Goal: Task Accomplishment & Management: Use online tool/utility

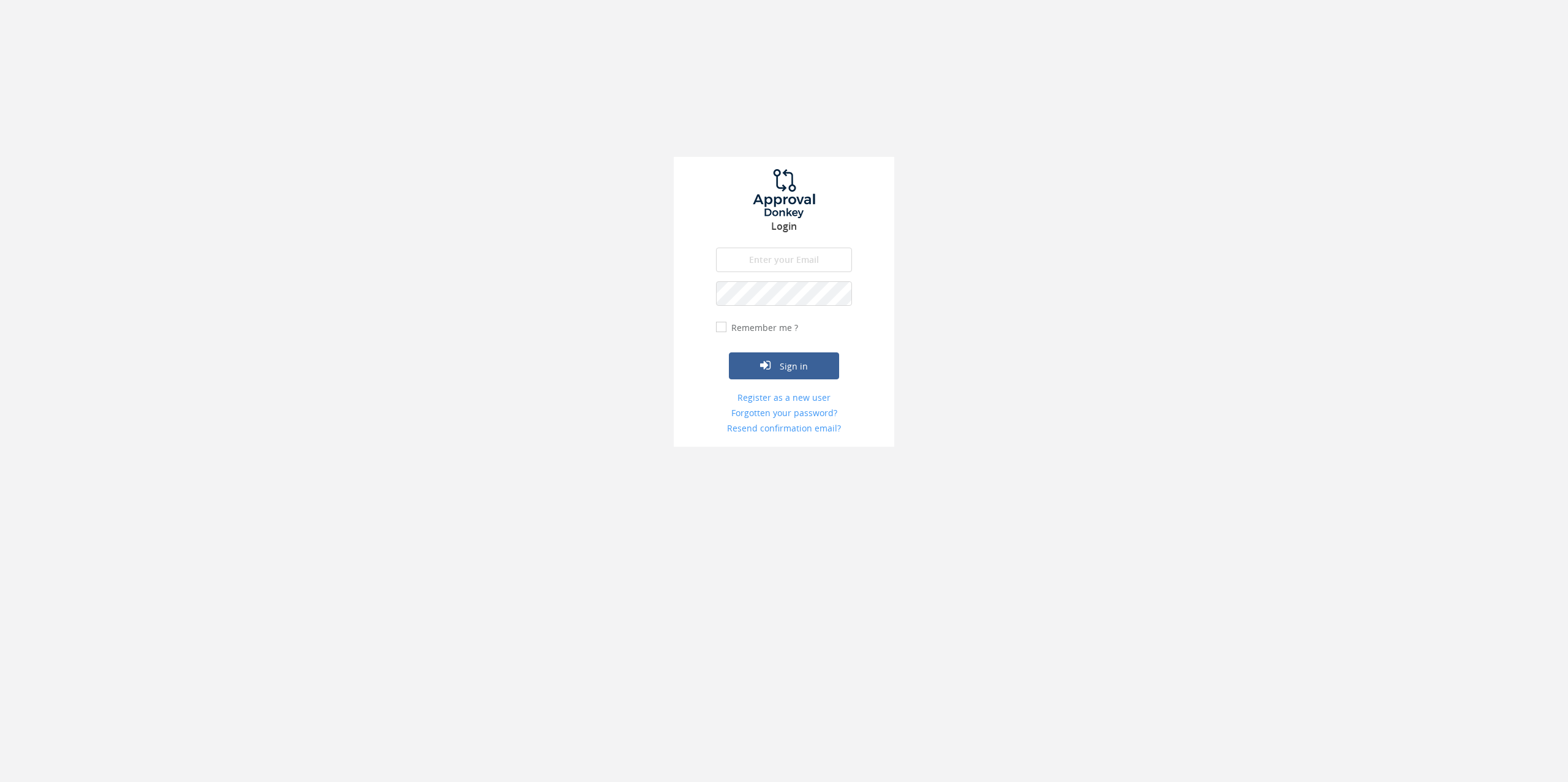
click at [772, 252] on input "email" at bounding box center [784, 259] width 136 height 25
type input "[PERSON_NAME][EMAIL_ADDRESS][PERSON_NAME][DOMAIN_NAME]"
click at [742, 329] on label "Remember me ?" at bounding box center [763, 327] width 70 height 12
click at [724, 329] on input "Remember me ?" at bounding box center [719, 327] width 8 height 8
checkbox input "true"
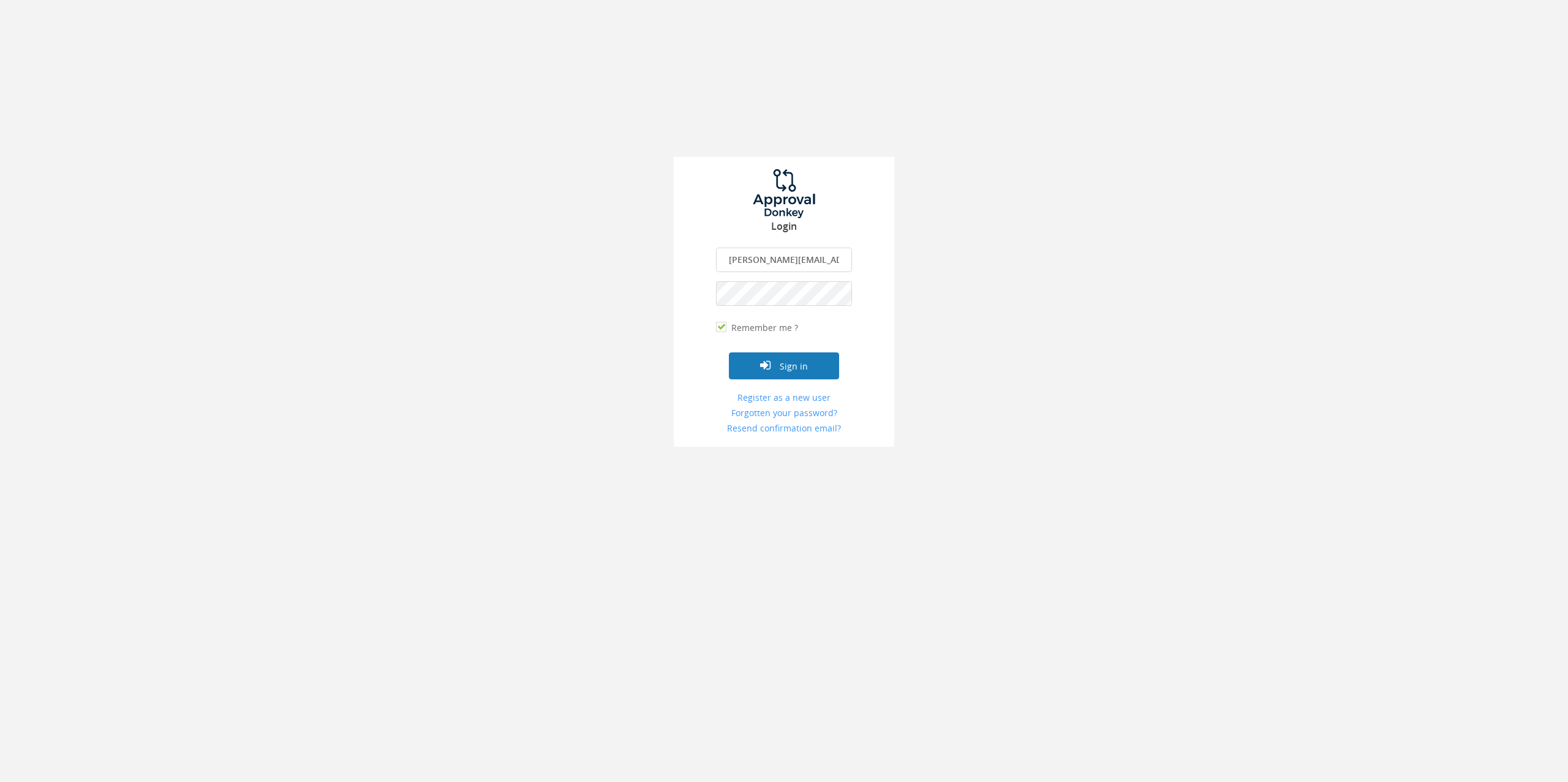
click at [755, 363] on button "Sign in" at bounding box center [784, 366] width 110 height 27
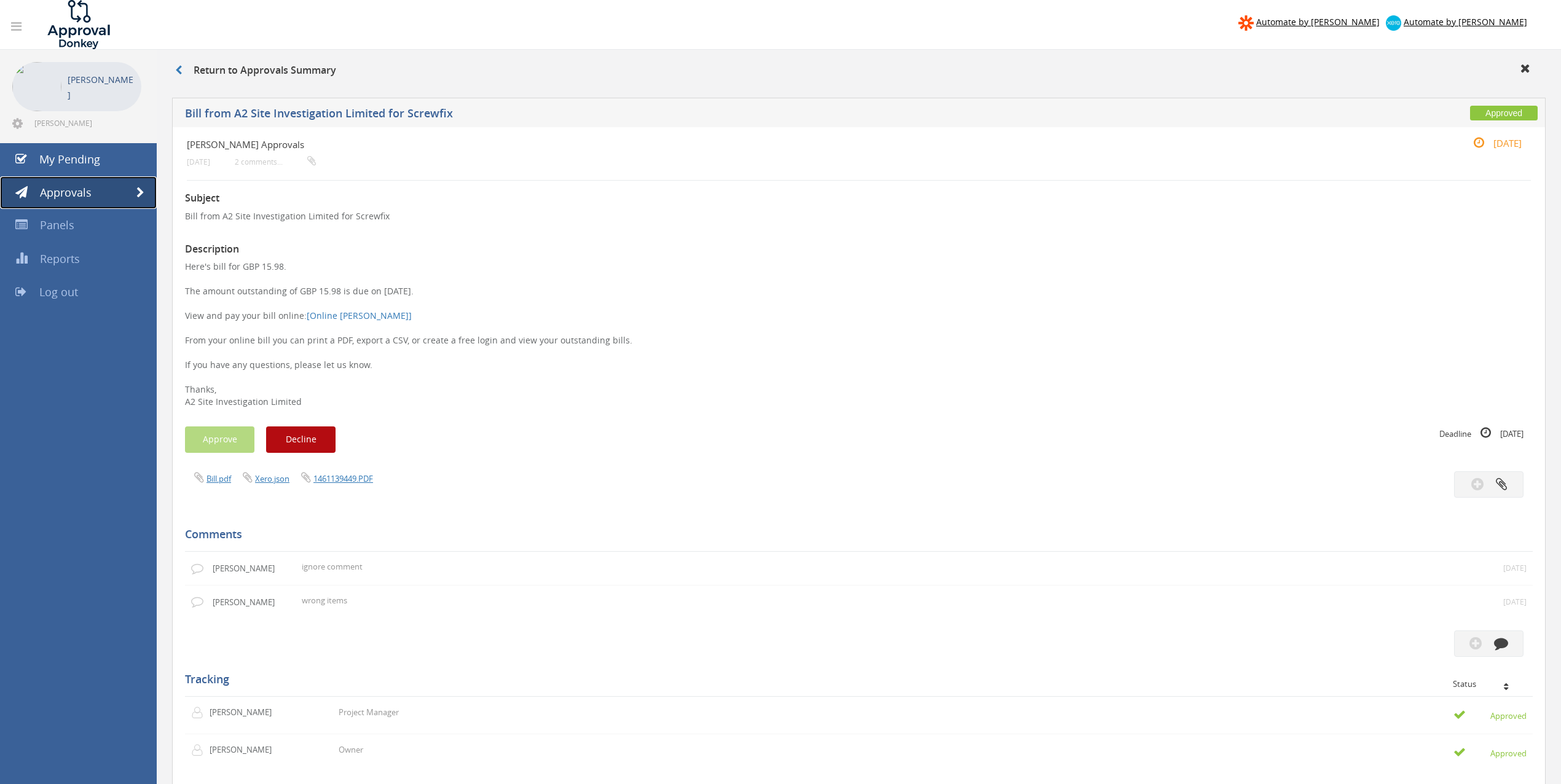
click at [79, 194] on span "Approvals" at bounding box center [65, 192] width 51 height 15
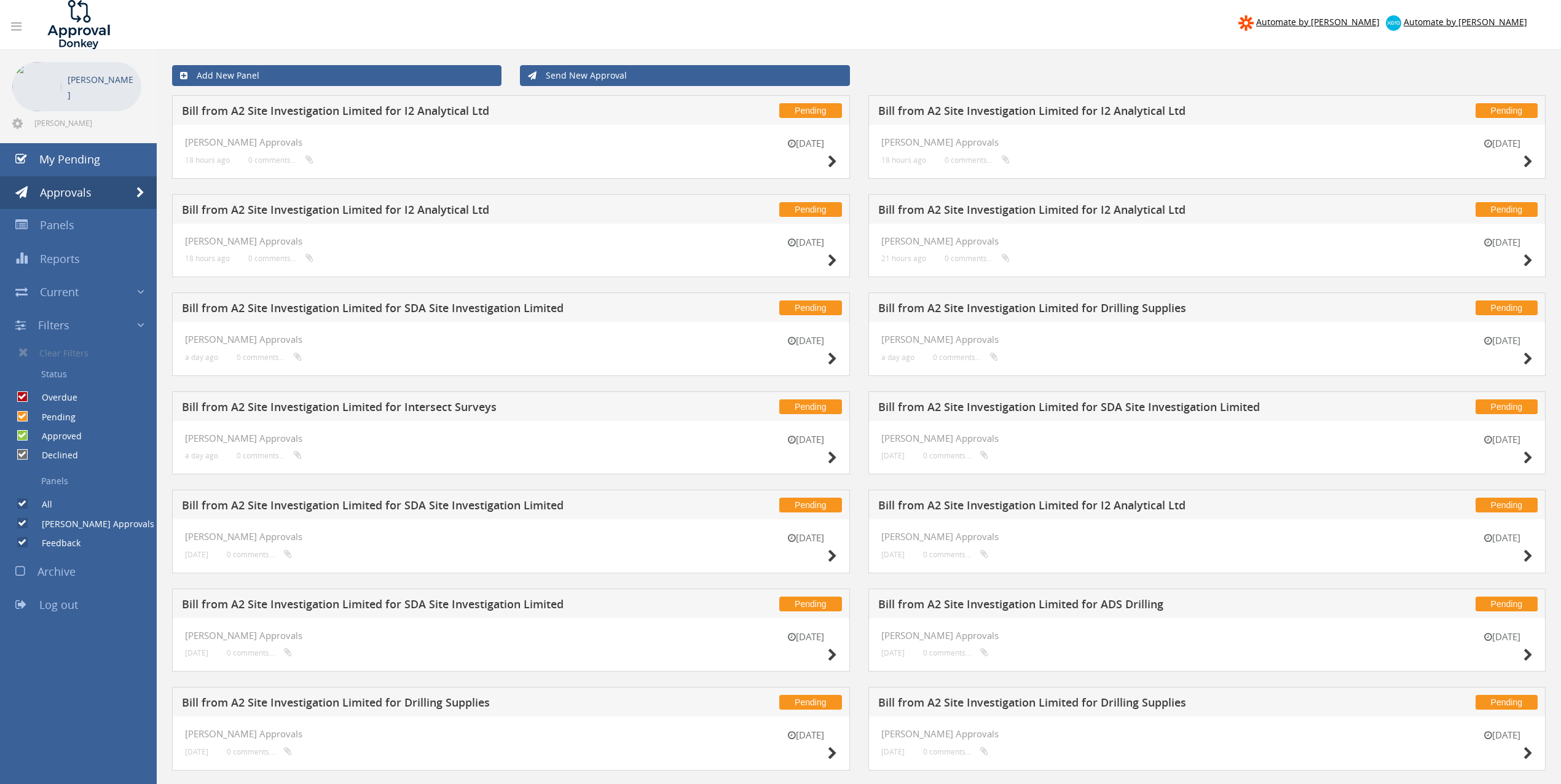
click at [1106, 307] on h5 "Bill from A2 Site Investigation Limited for Drilling Supplies" at bounding box center [1108, 310] width 460 height 15
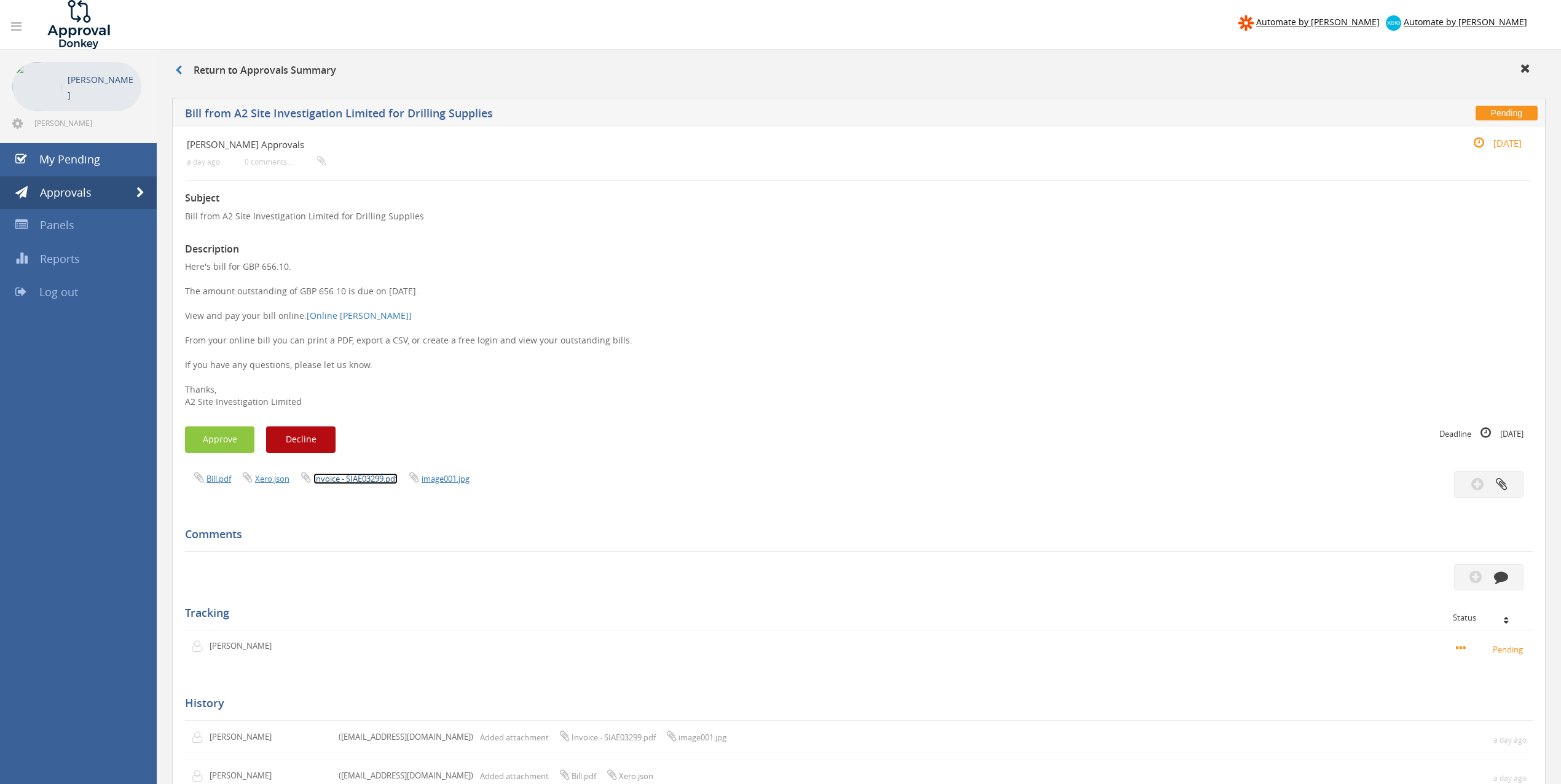
click at [366, 480] on link "Invoice - SIAE03299.pdf" at bounding box center [356, 478] width 84 height 11
click at [226, 443] on button "Approve" at bounding box center [219, 440] width 70 height 27
click at [74, 188] on span "Approvals" at bounding box center [65, 192] width 51 height 15
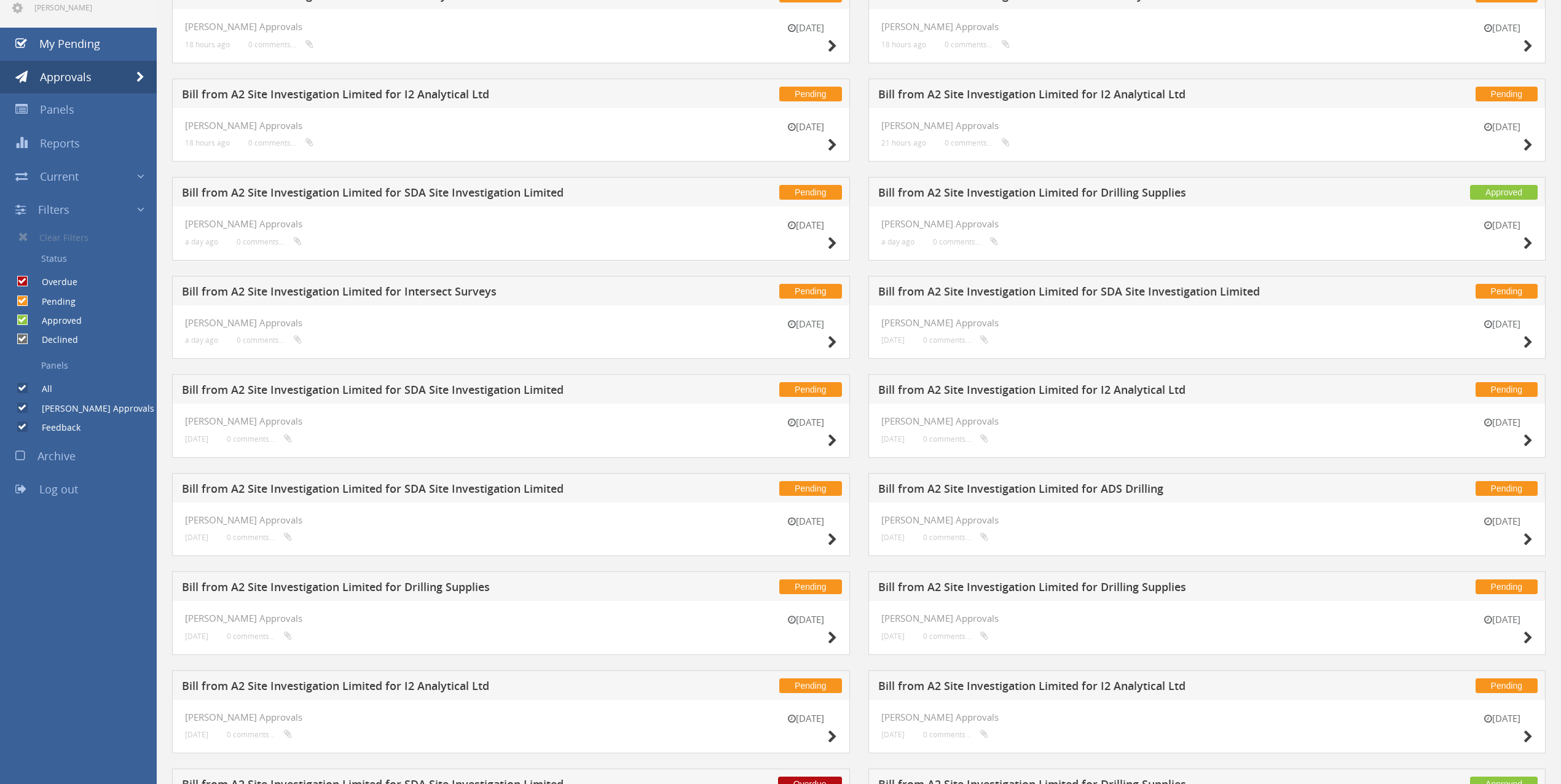
scroll to position [81, 0]
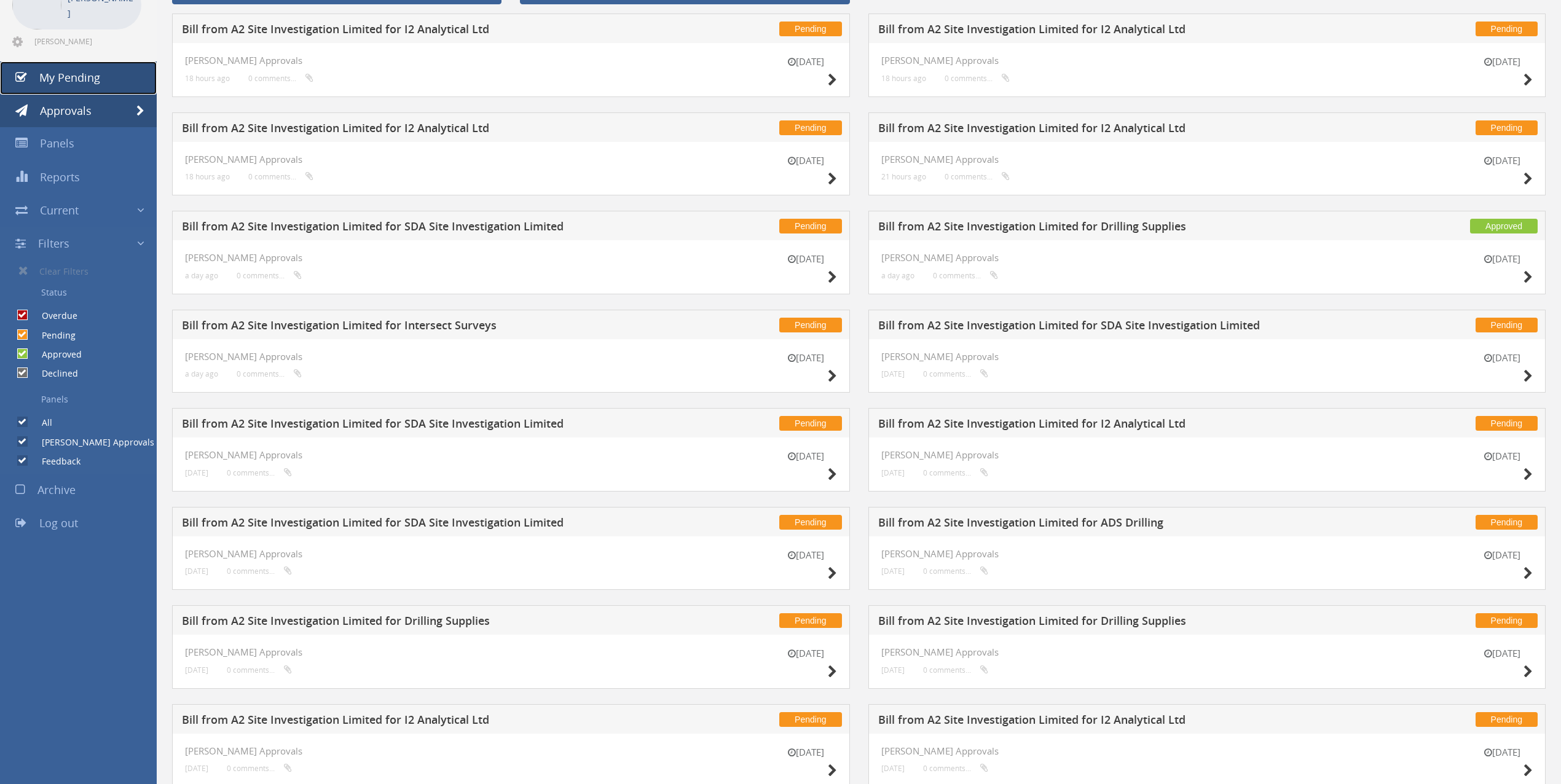
click at [81, 74] on span "My Pending" at bounding box center [70, 77] width 61 height 15
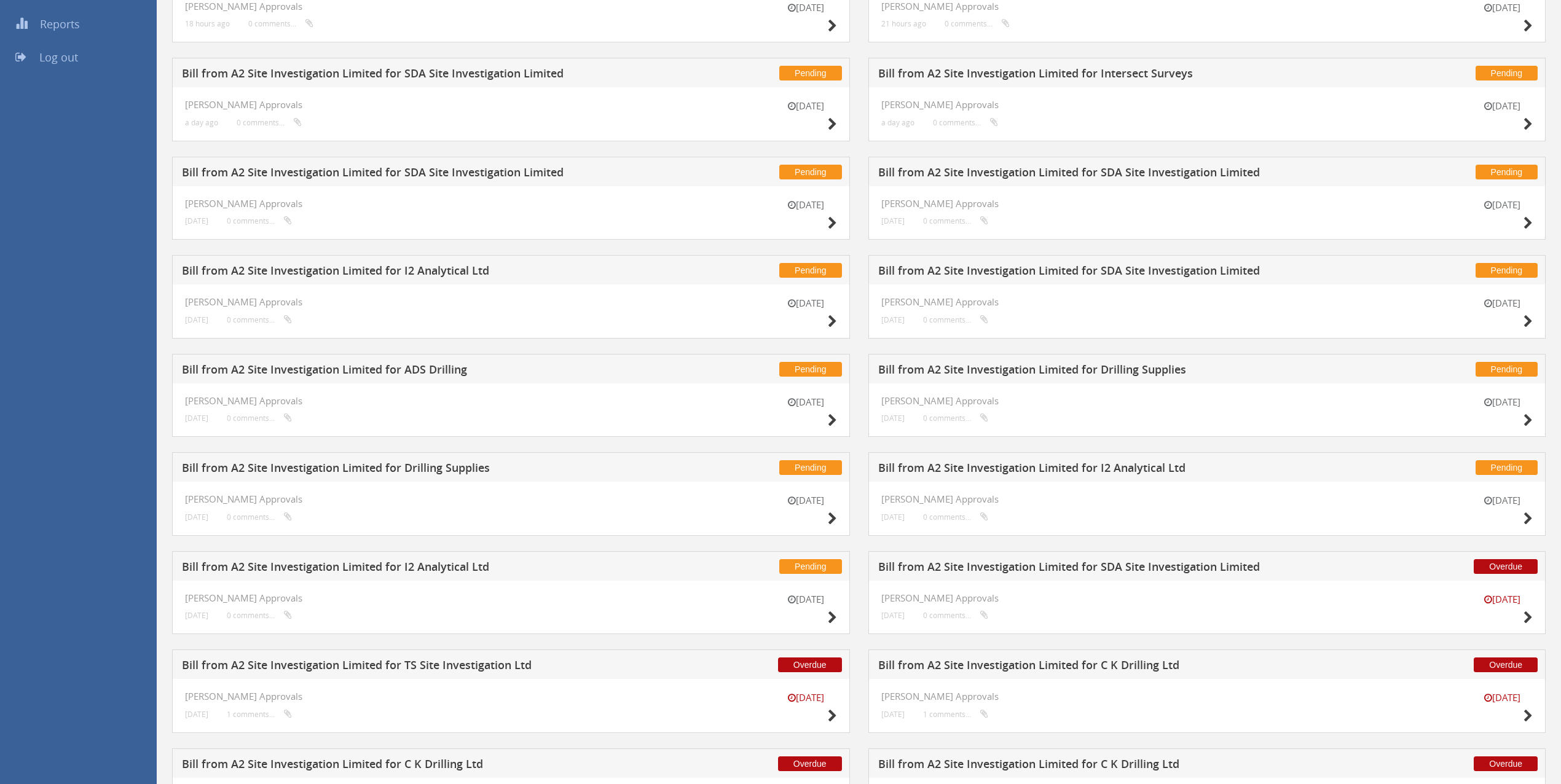
scroll to position [409, 0]
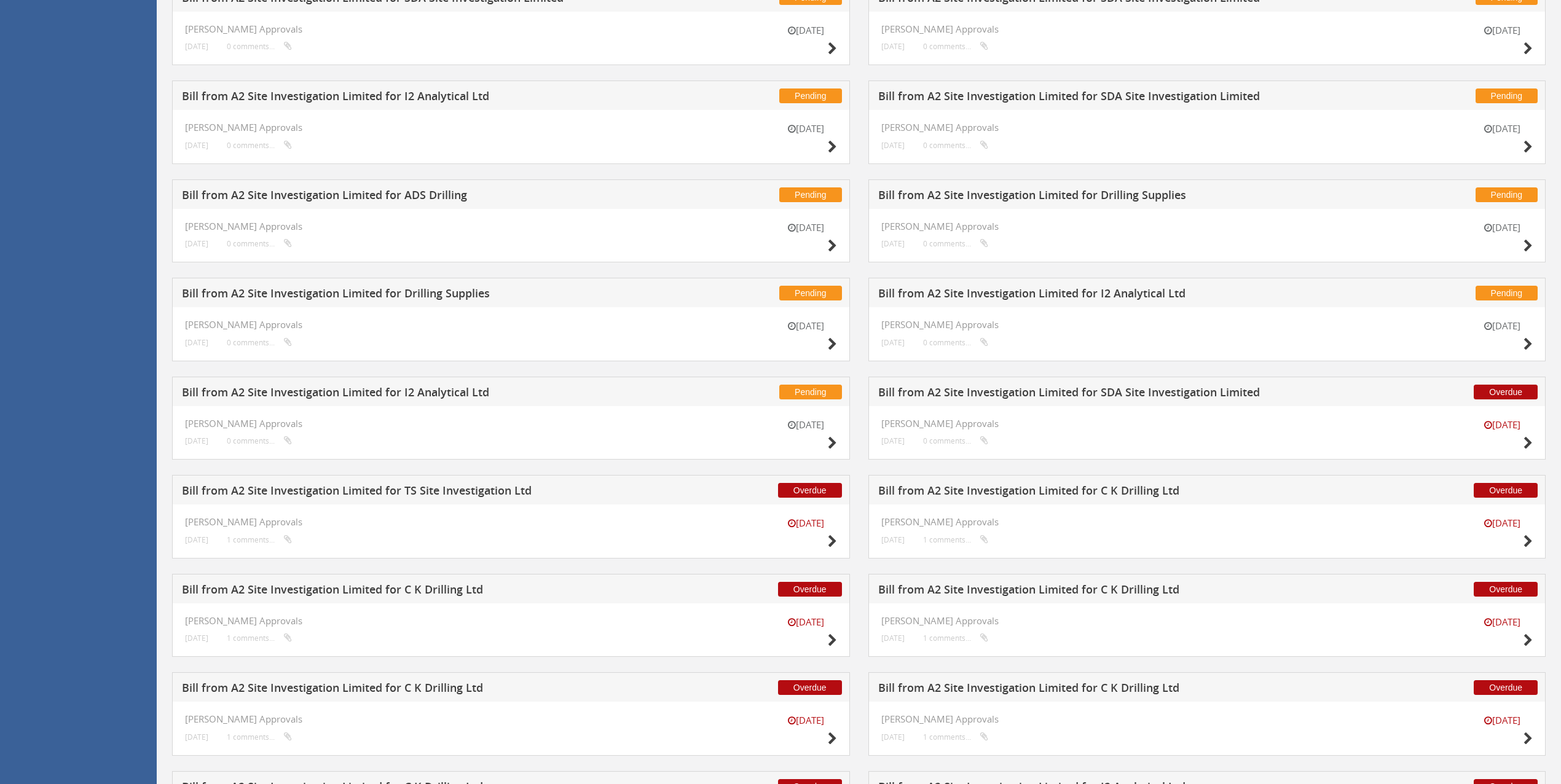
click at [1092, 394] on h5 "Bill from A2 Site Investigation Limited for SDA Site Investigation Limited" at bounding box center [1108, 394] width 460 height 15
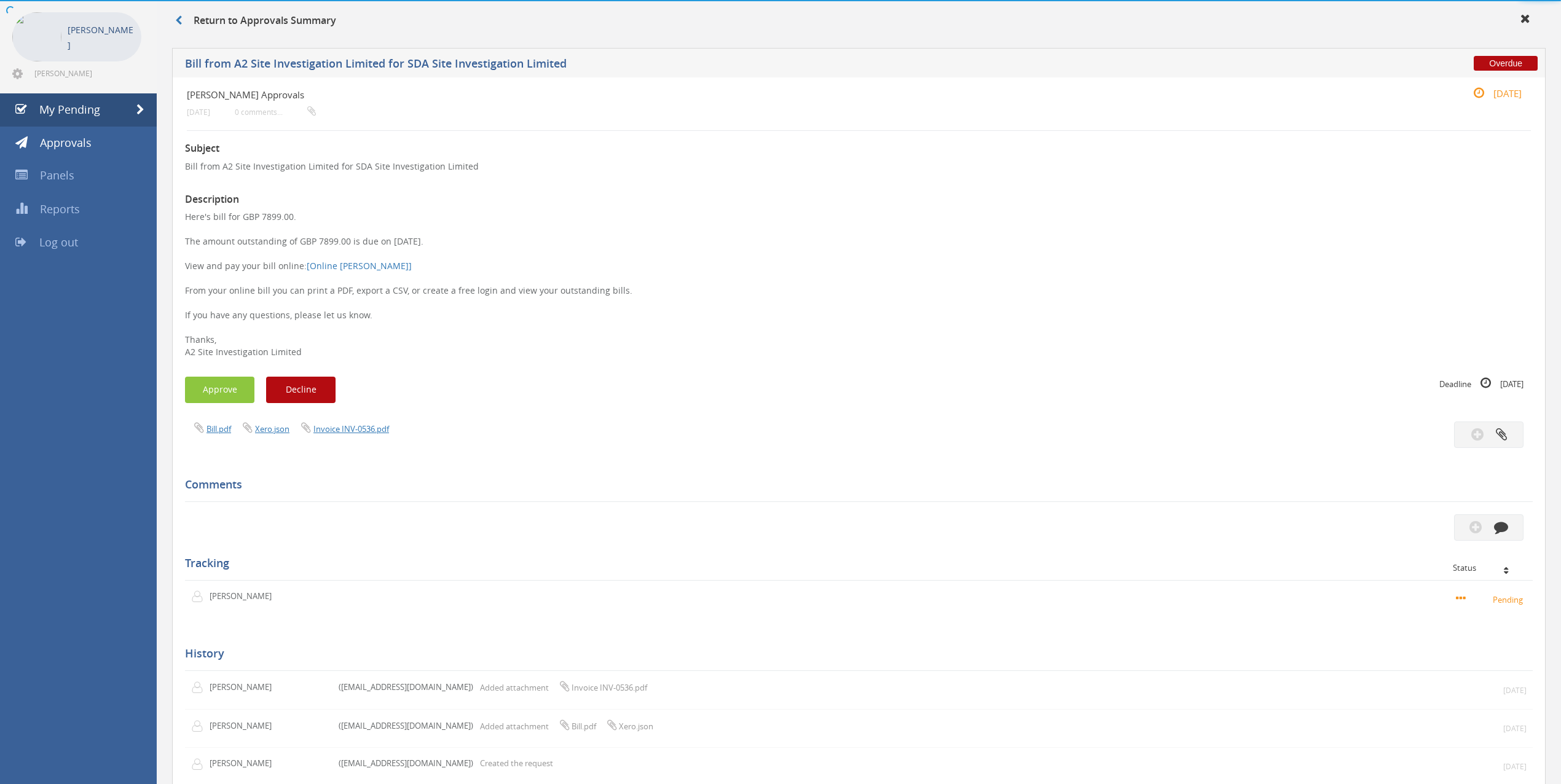
scroll to position [134, 0]
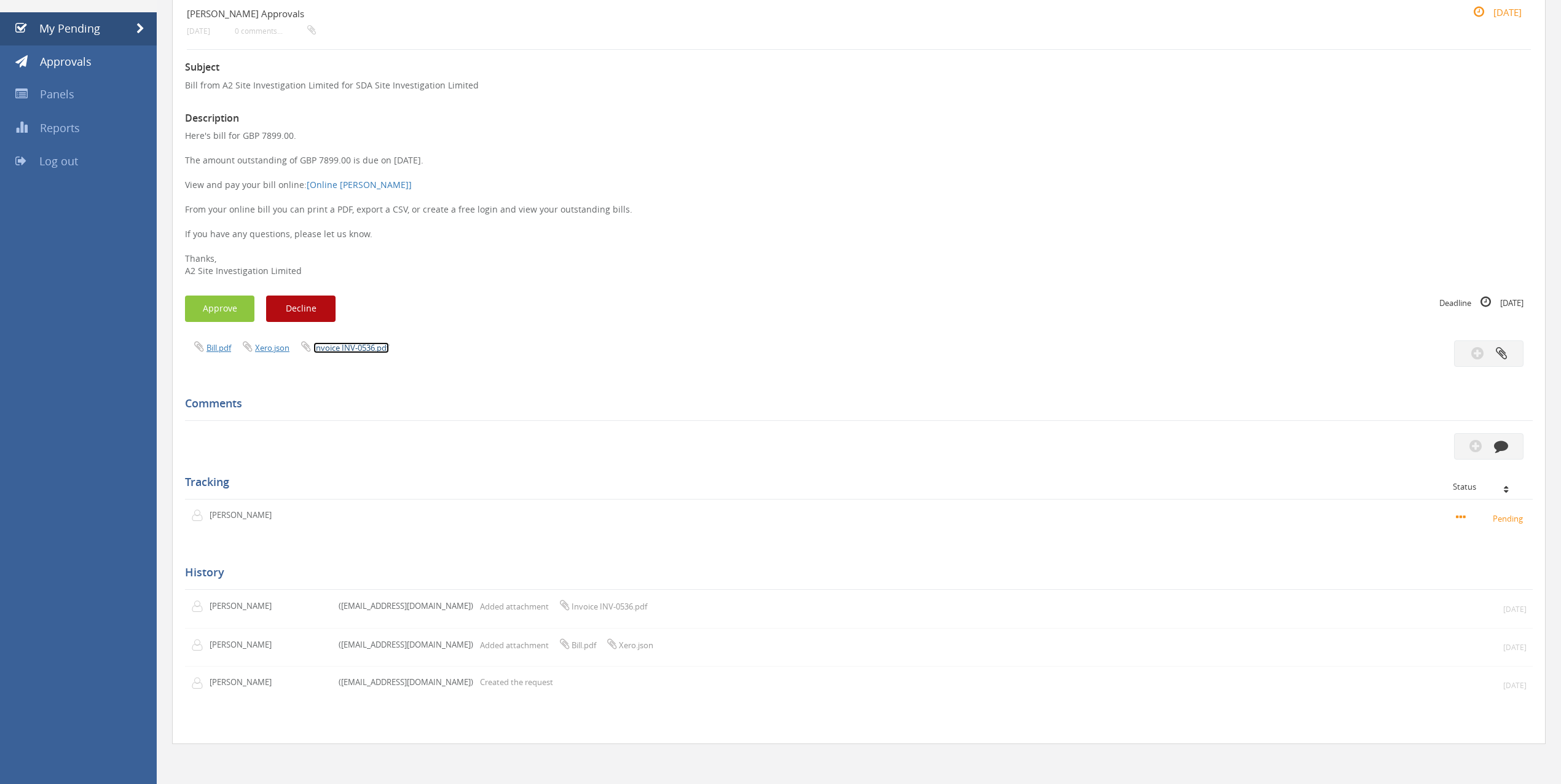
click at [350, 342] on link "Invoice INV-0536.pdf" at bounding box center [351, 348] width 76 height 11
click at [224, 308] on button "Approve" at bounding box center [219, 309] width 70 height 27
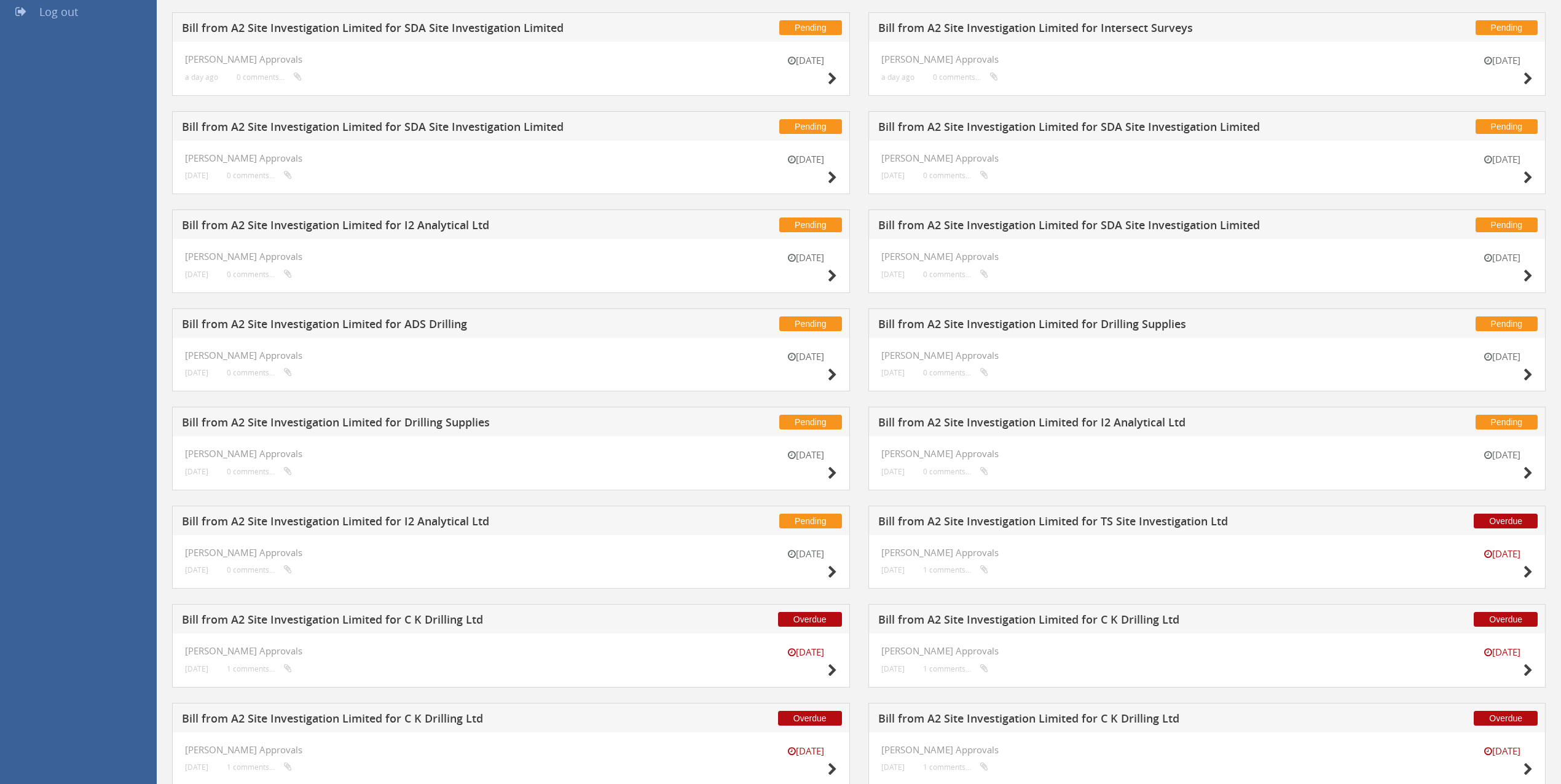
scroll to position [298, 0]
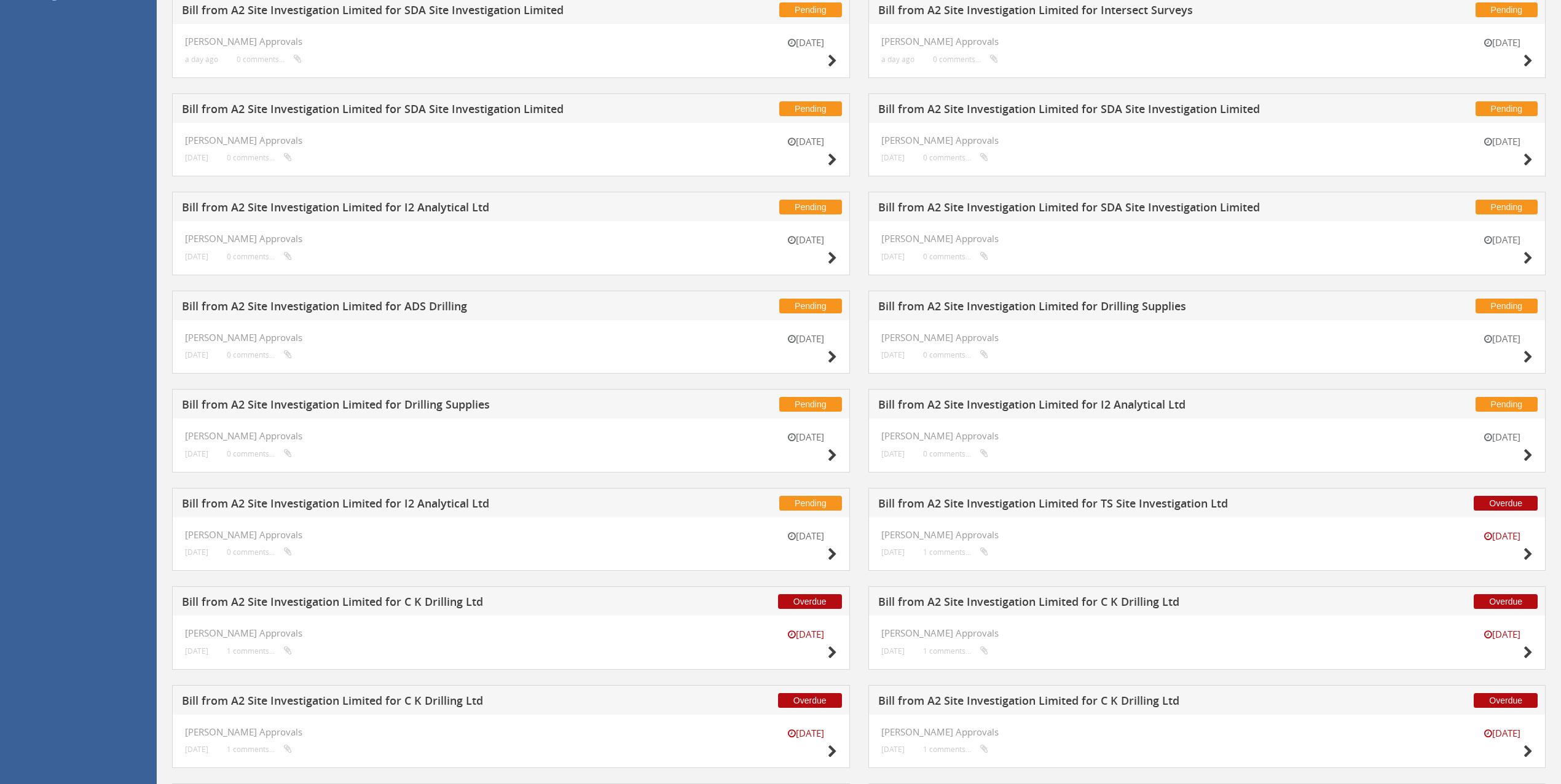
click at [448, 406] on h5 "Bill from A2 Site Investigation Limited for Drilling Supplies" at bounding box center [412, 407] width 460 height 15
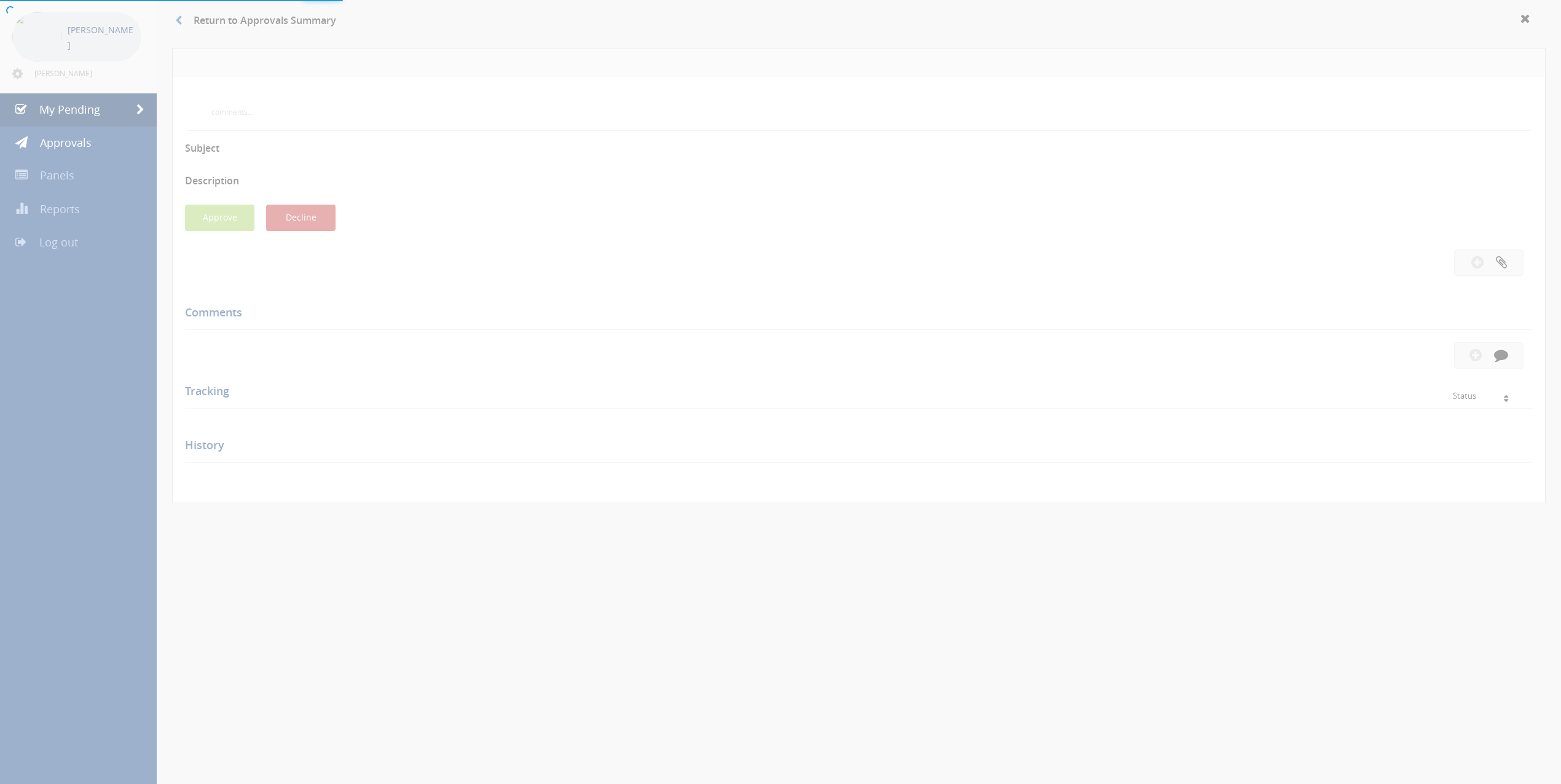
scroll to position [134, 0]
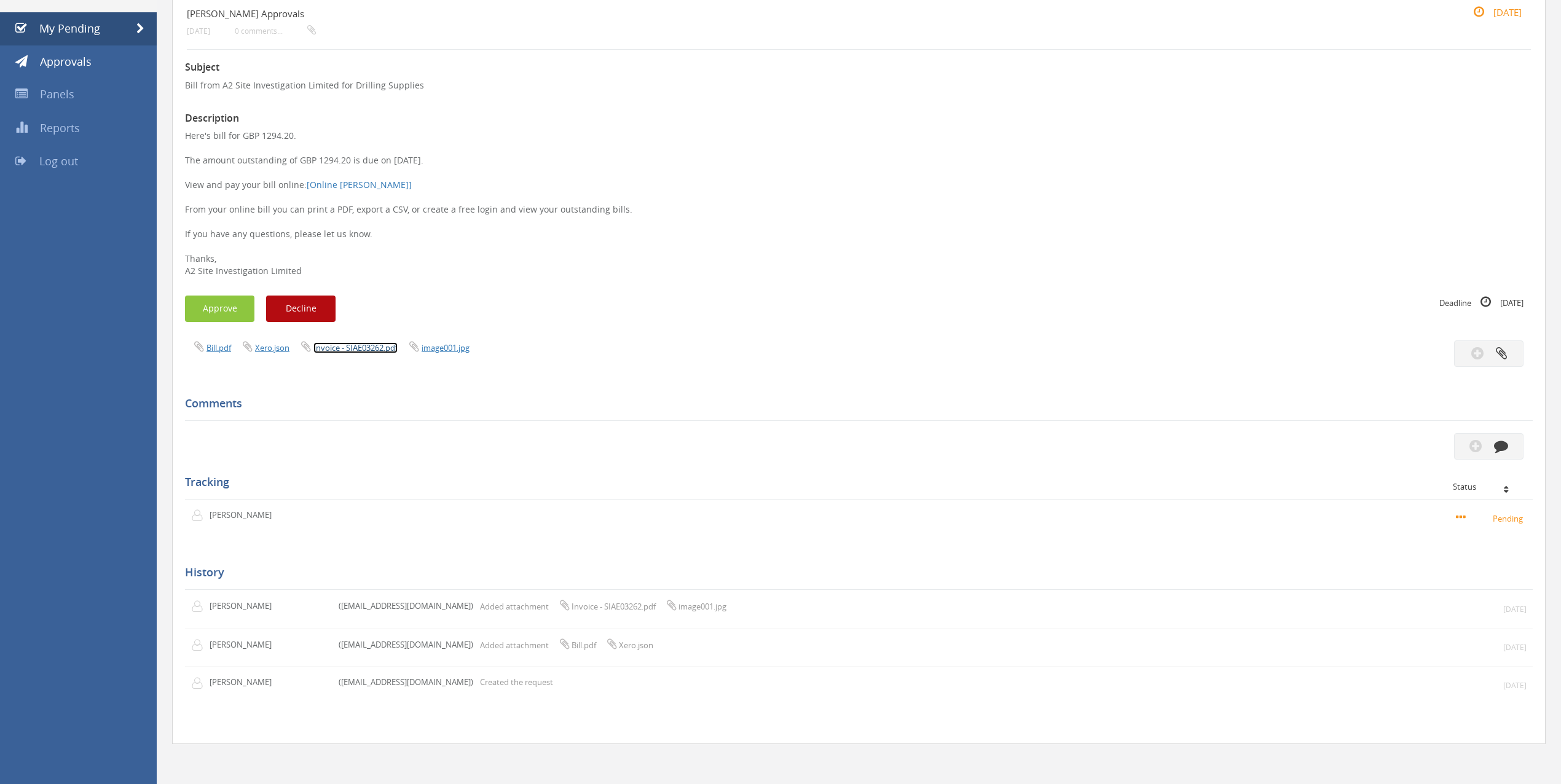
click at [358, 342] on link "Invoice - SIAE03262.pdf" at bounding box center [356, 348] width 84 height 11
click at [200, 305] on button "Approve" at bounding box center [219, 309] width 70 height 27
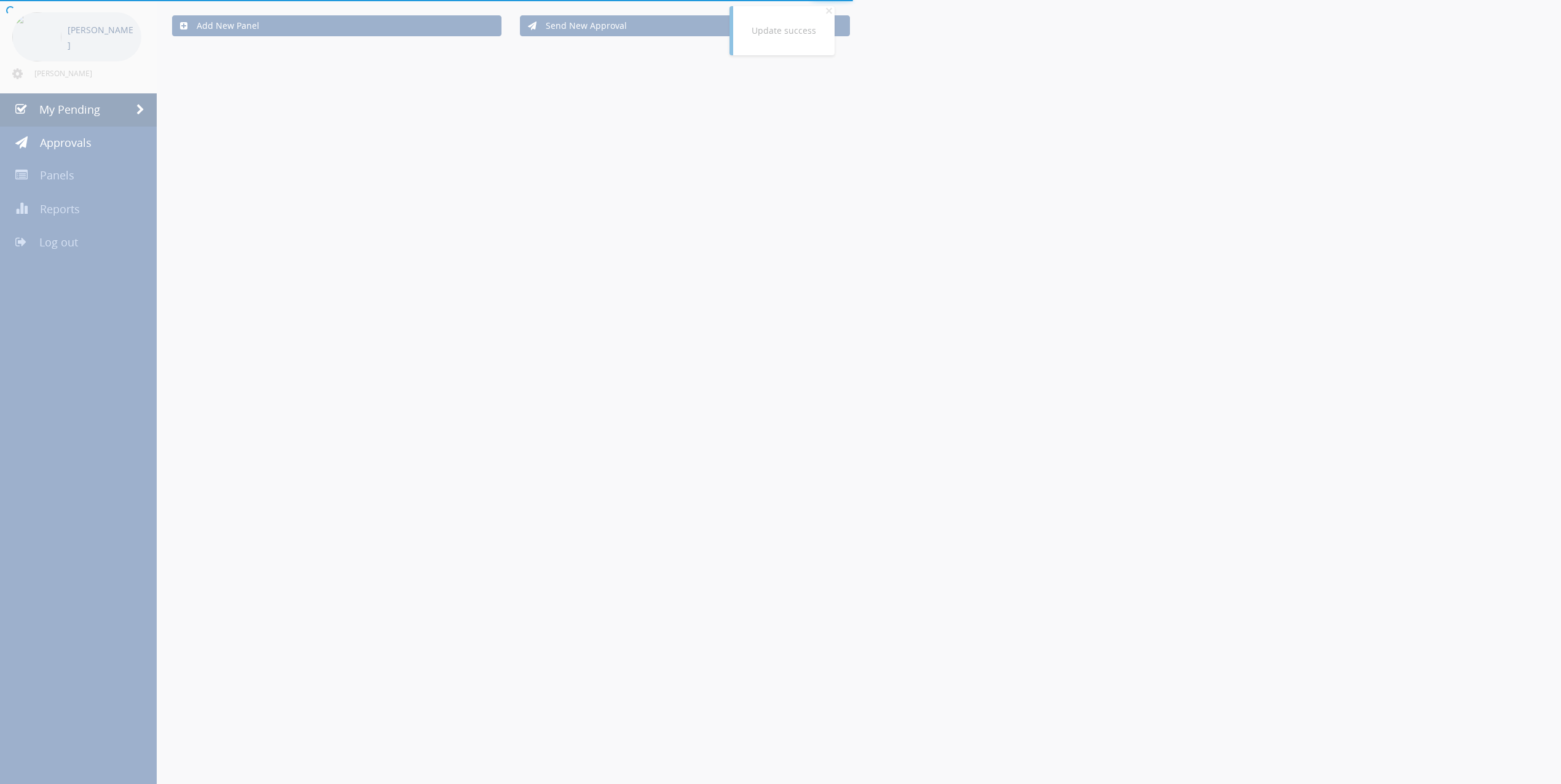
scroll to position [134, 0]
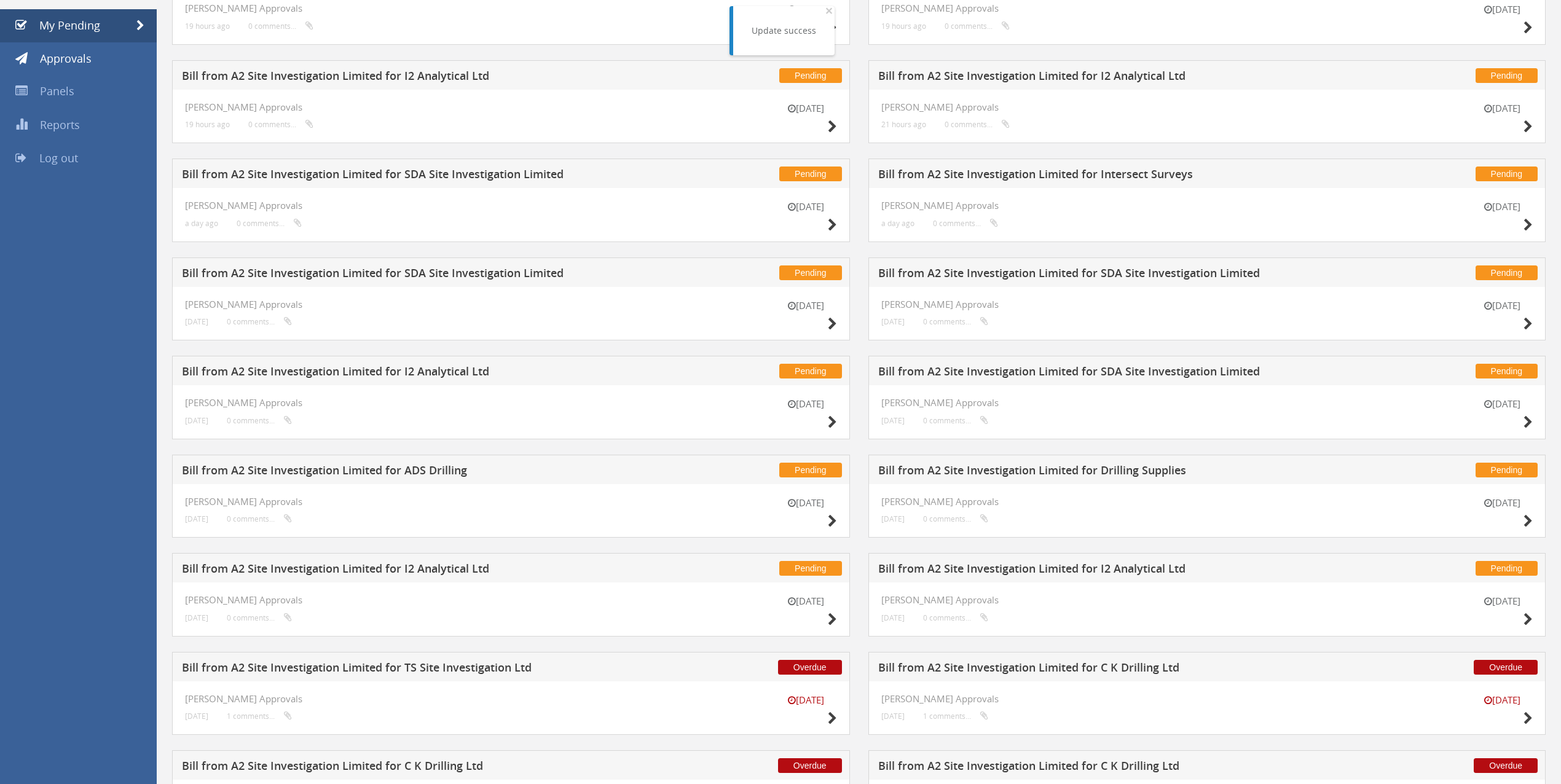
click at [1036, 272] on h5 "Bill from A2 Site Investigation Limited for SDA Site Investigation Limited" at bounding box center [1108, 275] width 460 height 15
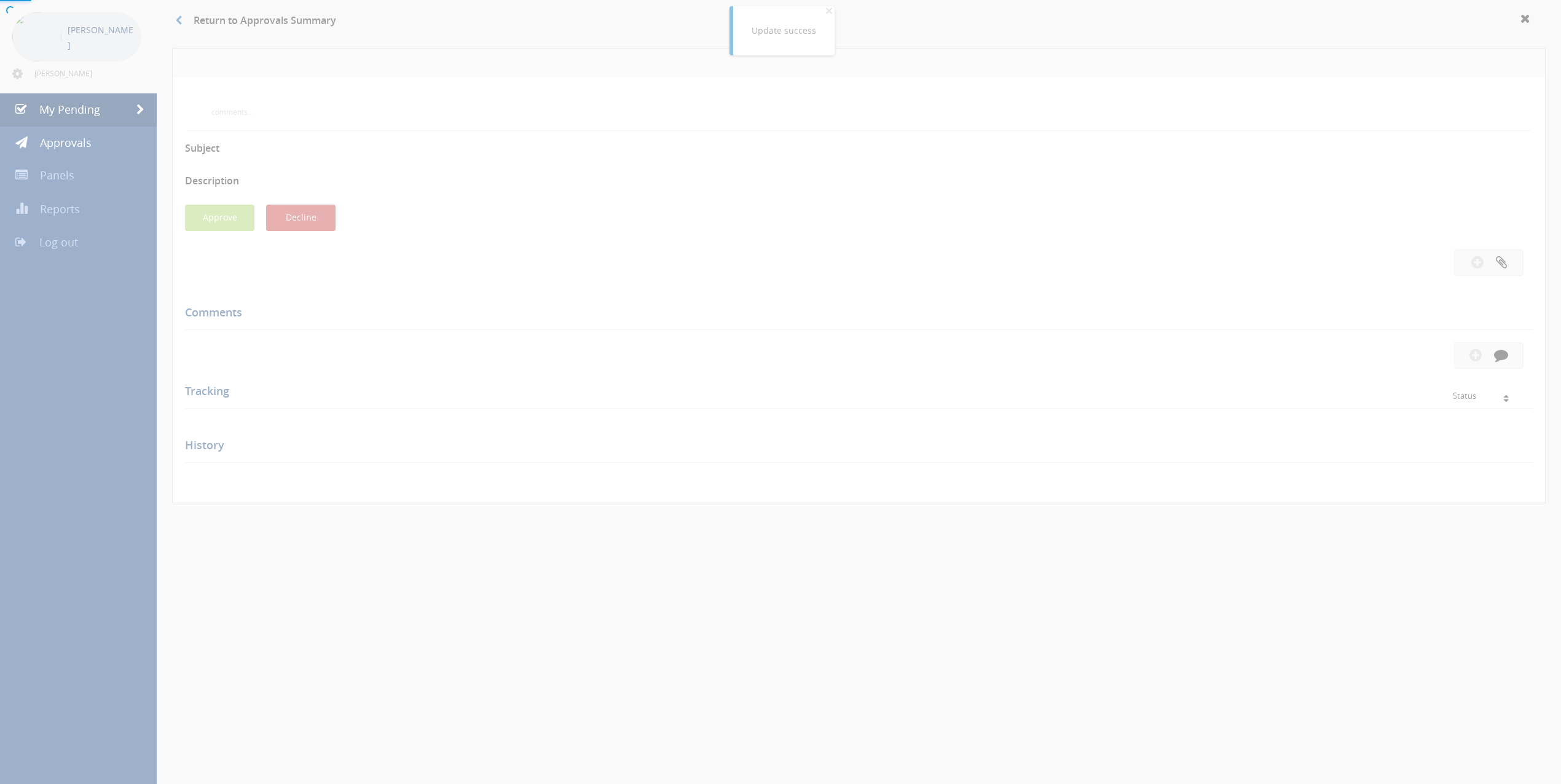
scroll to position [134, 0]
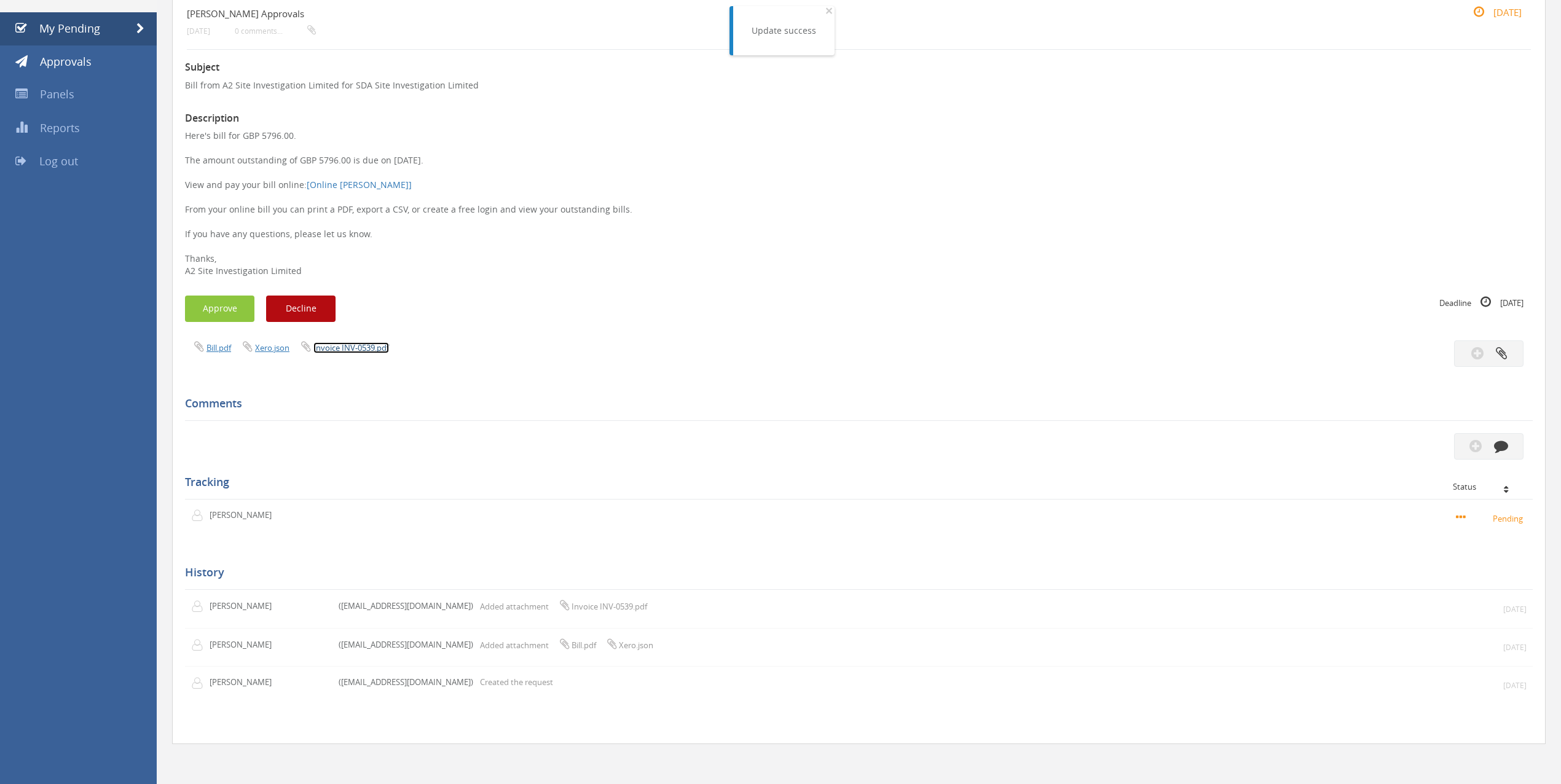
click at [346, 347] on link "Invoice INV-0539.pdf" at bounding box center [351, 348] width 76 height 11
click at [228, 301] on button "Approve" at bounding box center [219, 309] width 70 height 27
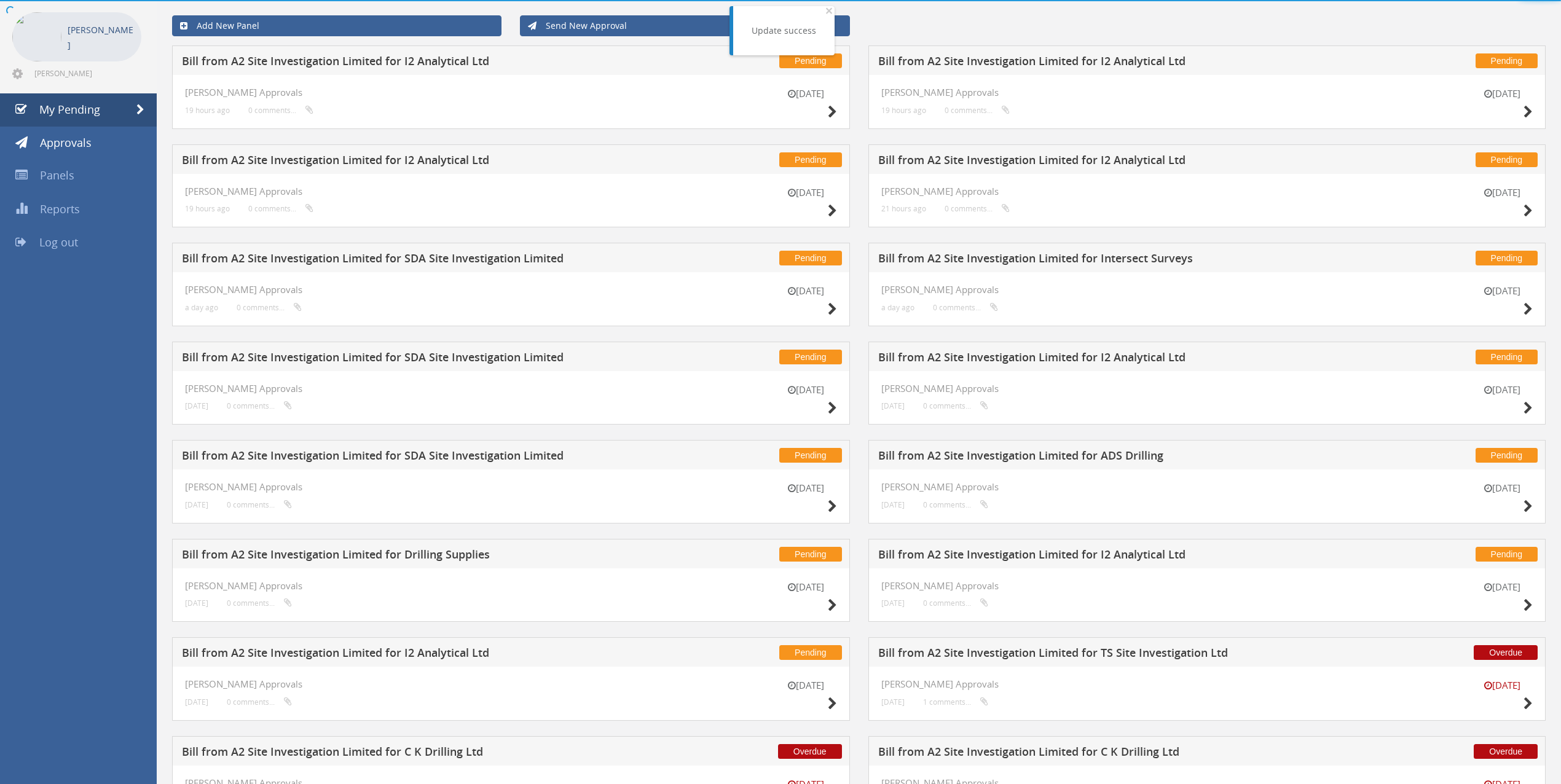
scroll to position [134, 0]
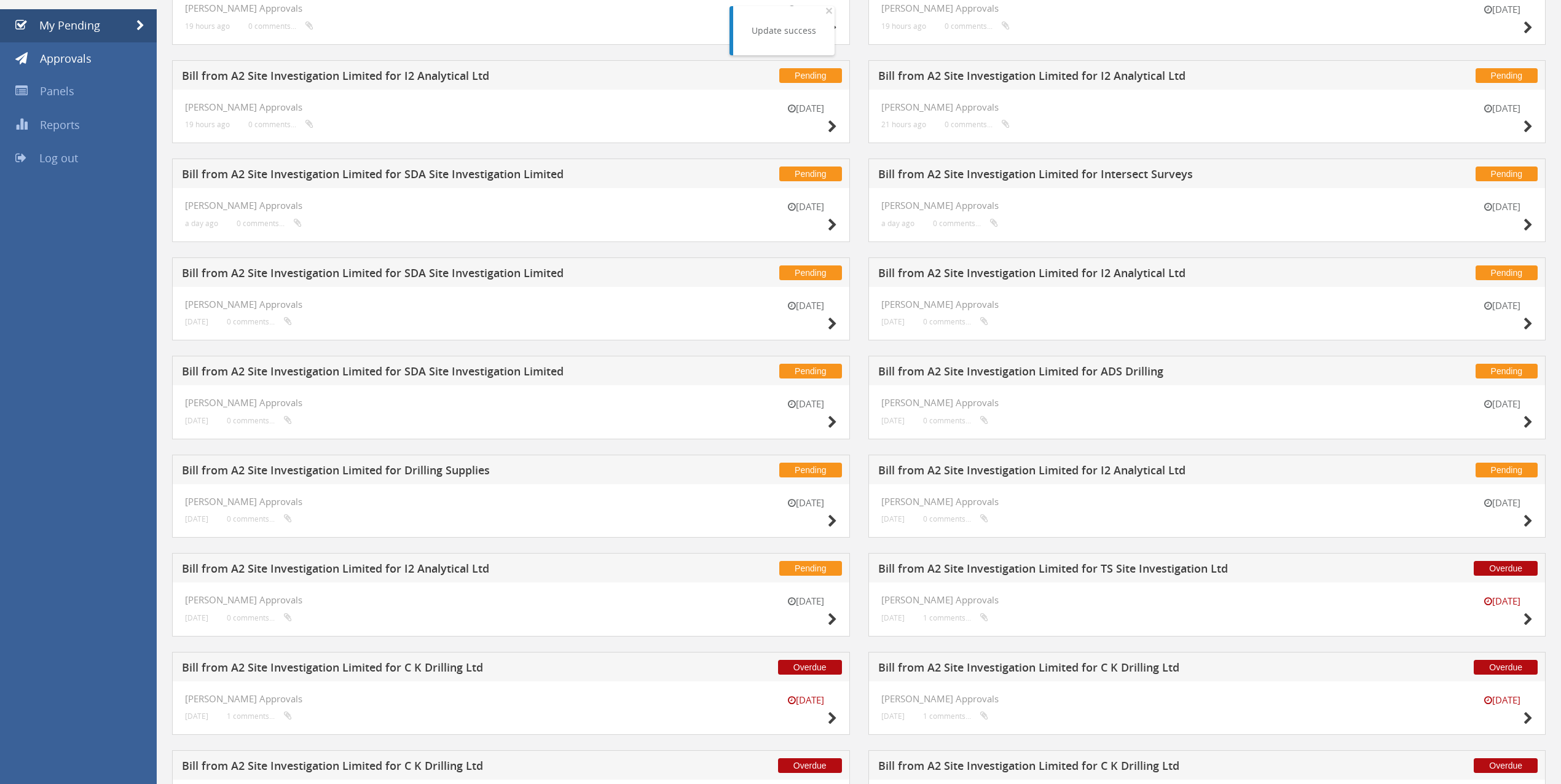
click at [487, 370] on h5 "Bill from A2 Site Investigation Limited for SDA Site Investigation Limited" at bounding box center [412, 373] width 460 height 15
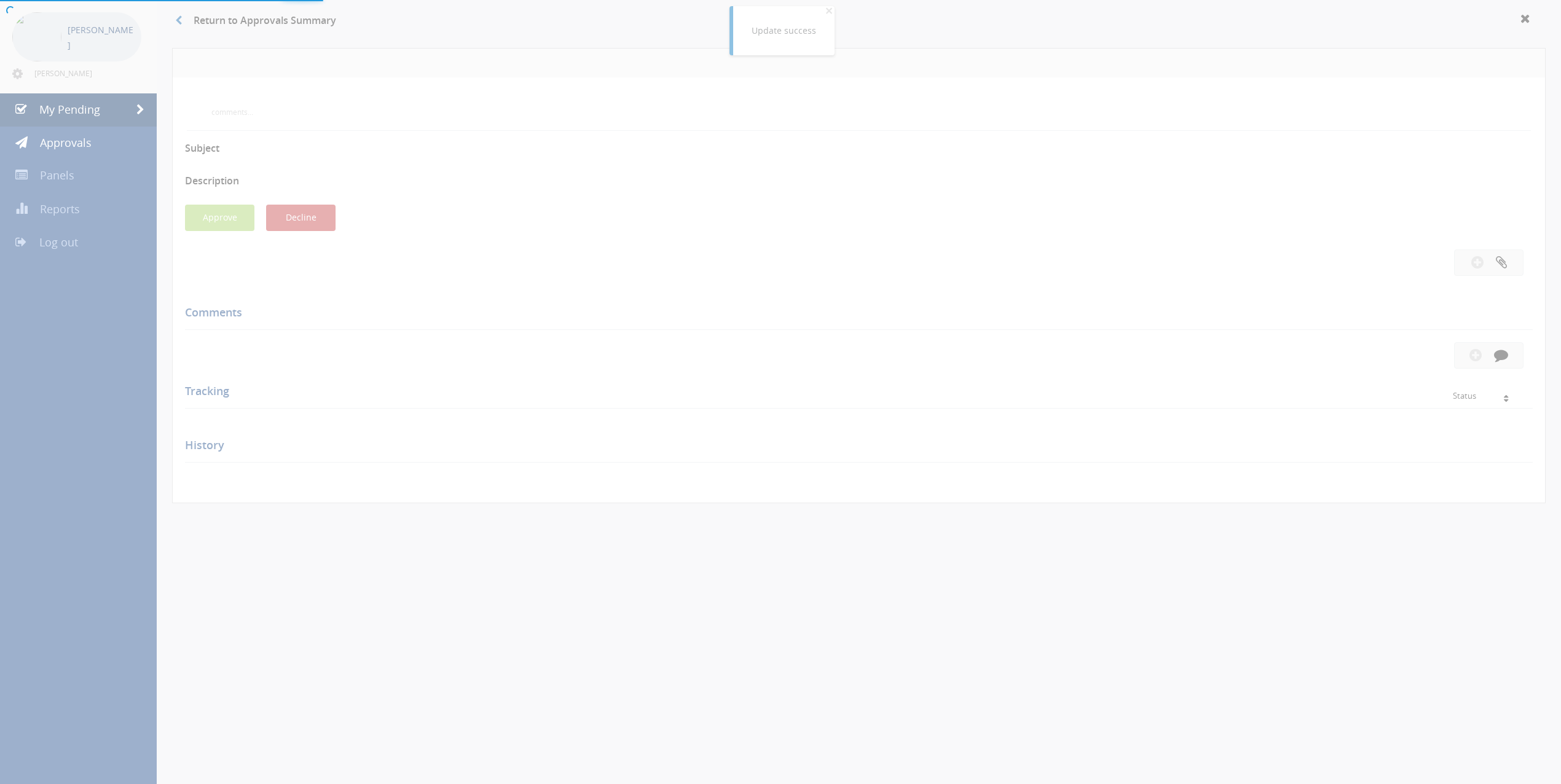
scroll to position [134, 0]
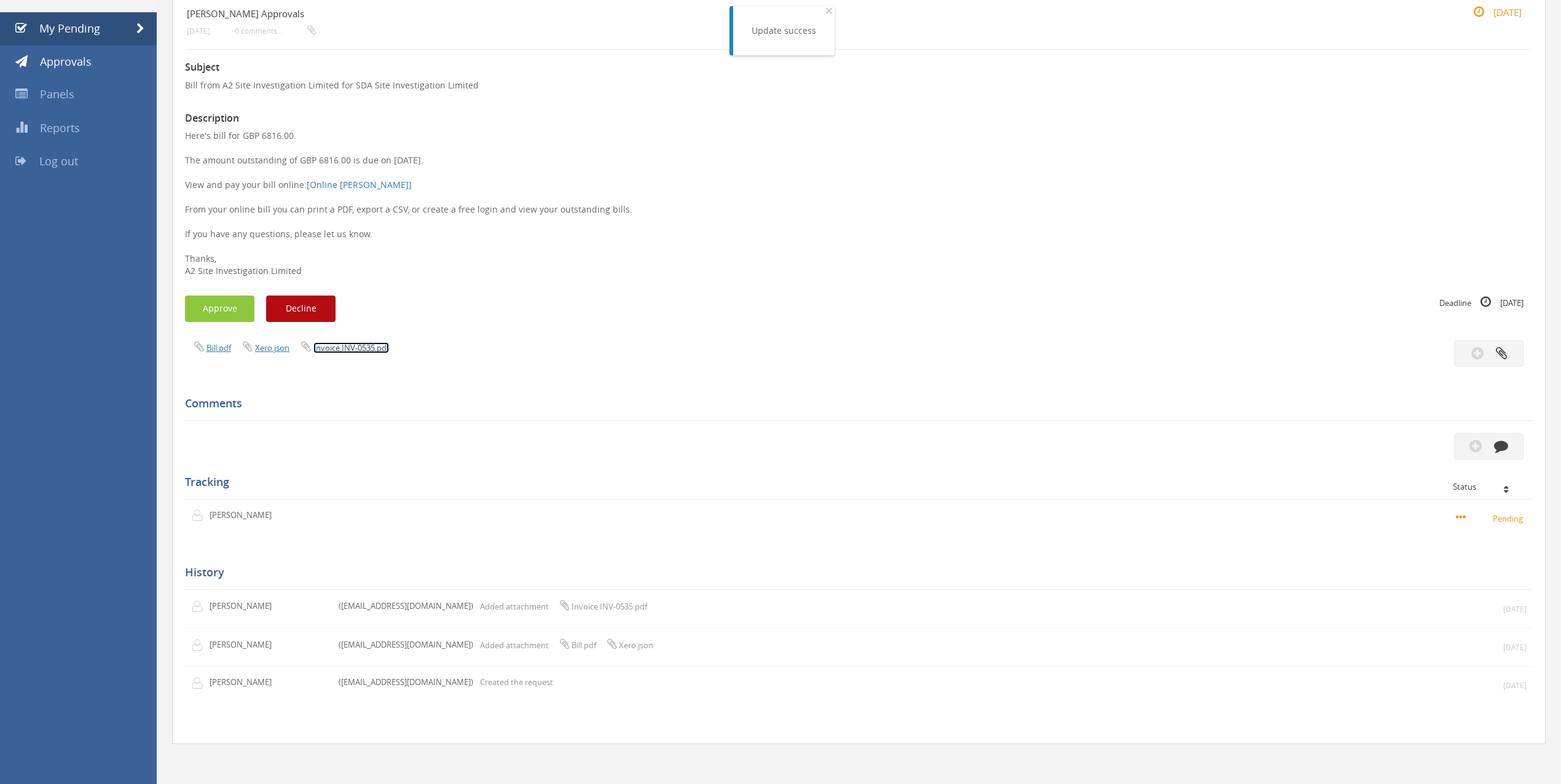
click at [359, 347] on link "Invoice INV-0535.pdf" at bounding box center [351, 348] width 76 height 11
click at [72, 15] on link "My Pending" at bounding box center [78, 28] width 157 height 33
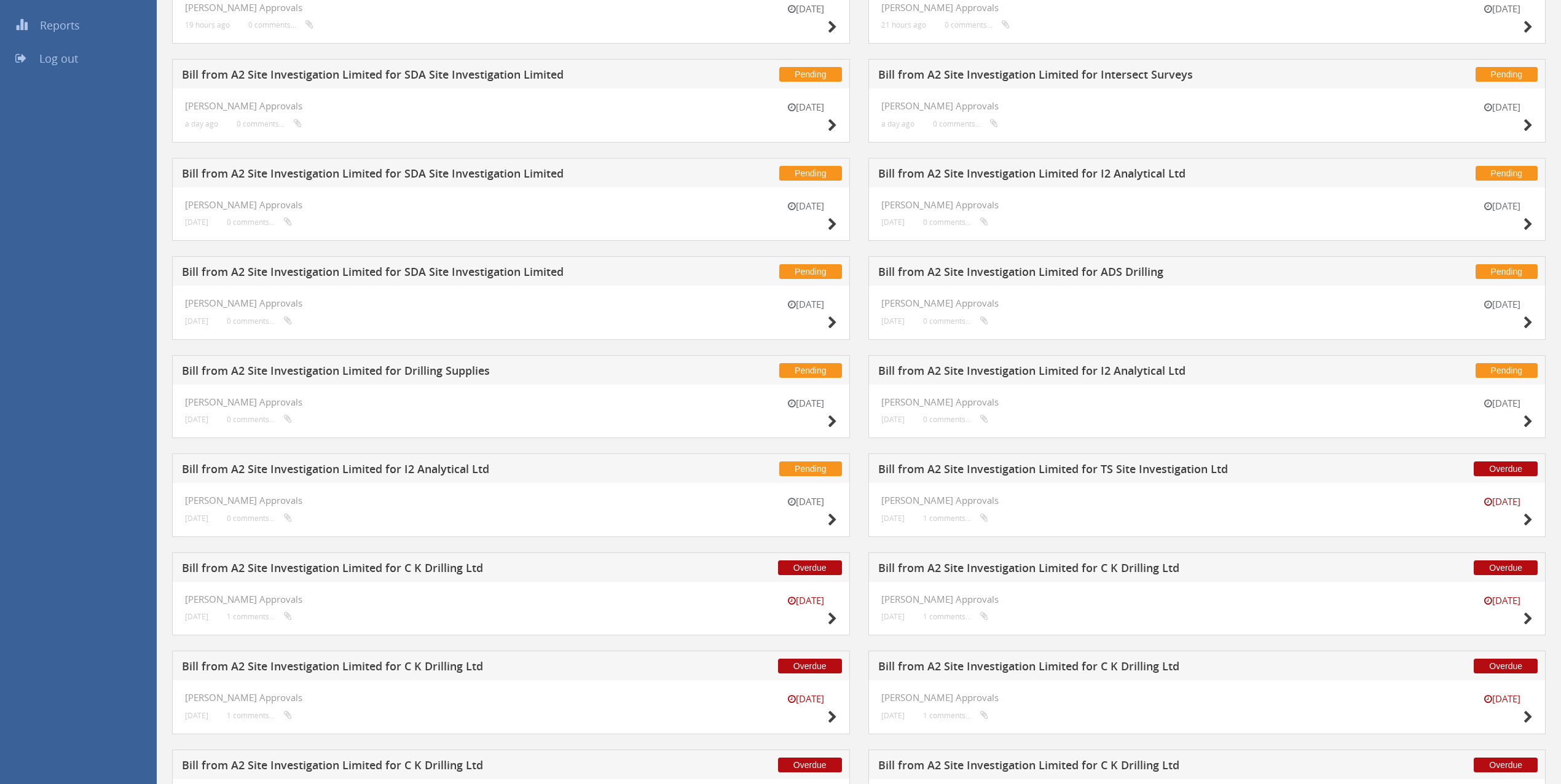
scroll to position [246, 0]
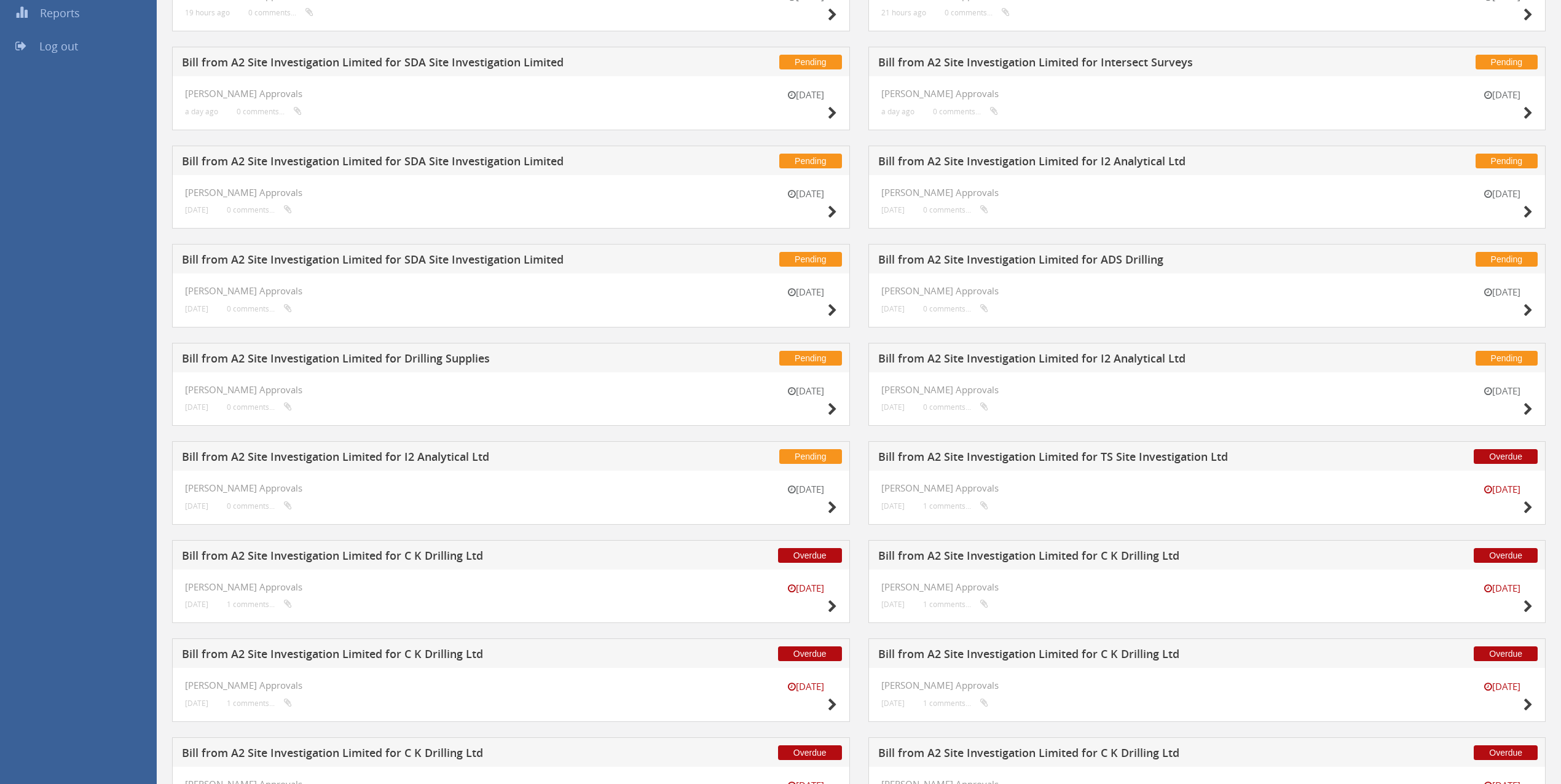
click at [439, 367] on h5 "Bill from A2 Site Investigation Limited for Drilling Supplies" at bounding box center [412, 360] width 460 height 15
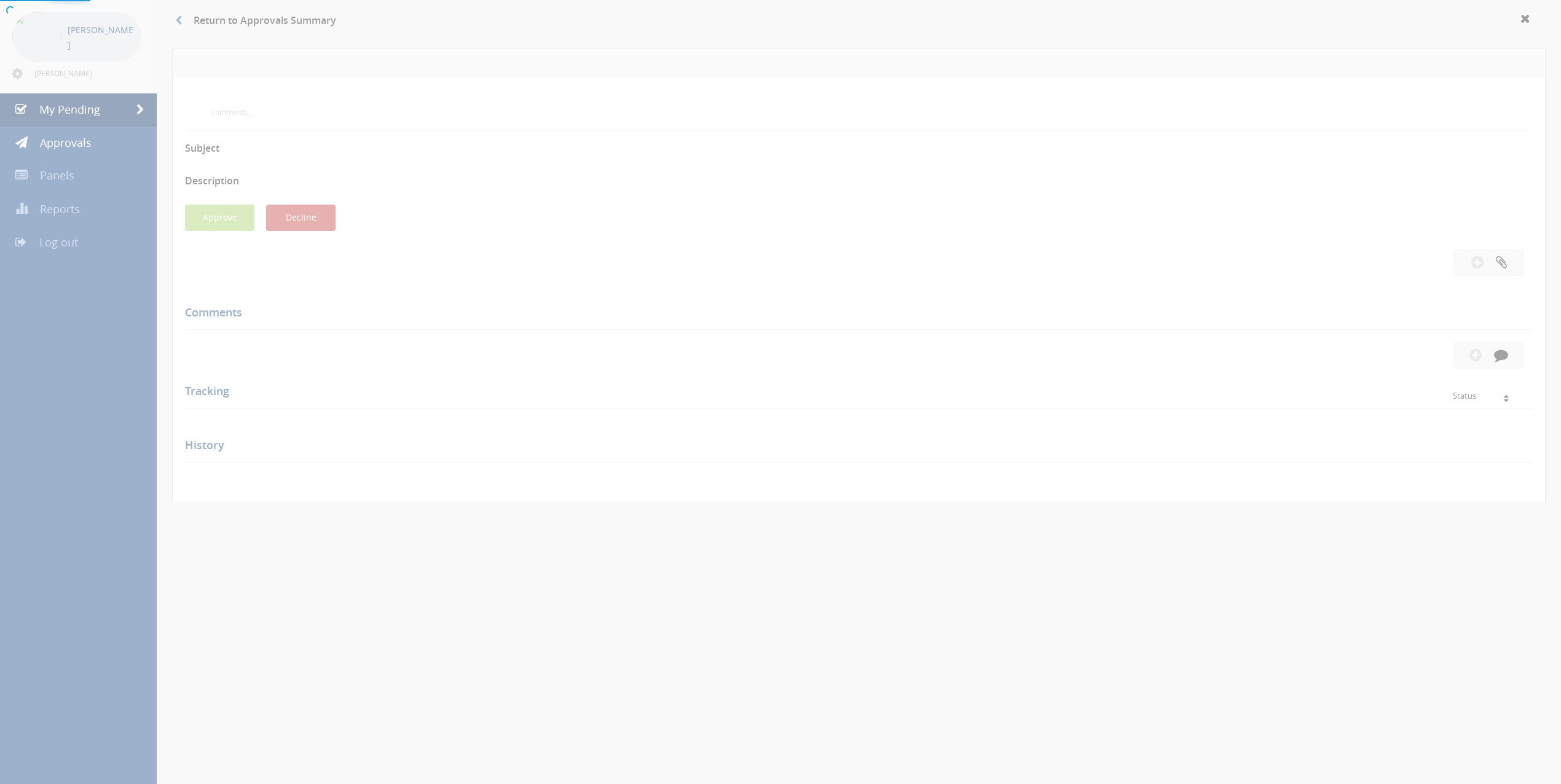
scroll to position [134, 0]
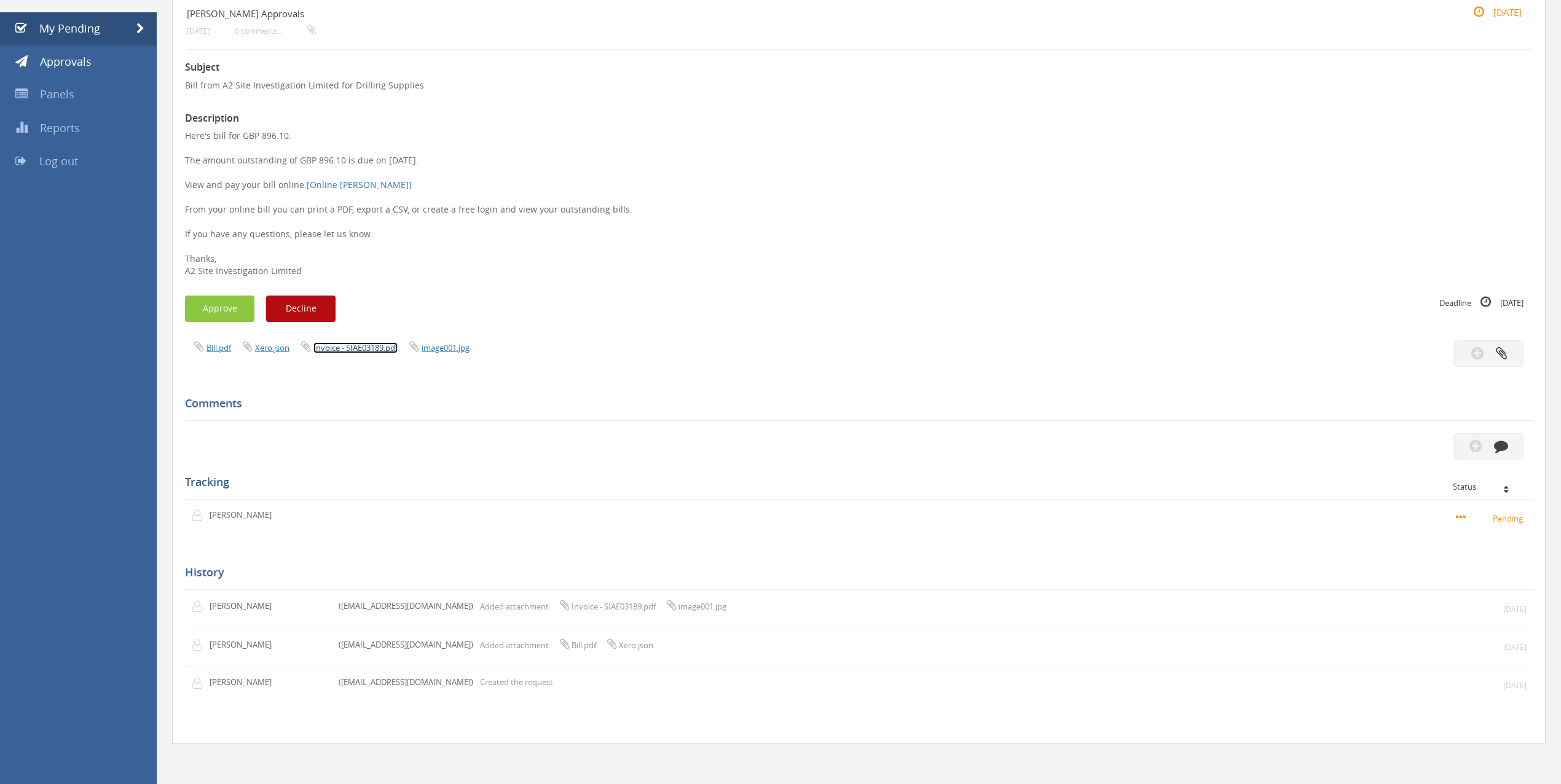
click at [362, 342] on link "Invoice - SIAE03189.pdf" at bounding box center [356, 348] width 84 height 11
